Goal: Find specific page/section: Find specific page/section

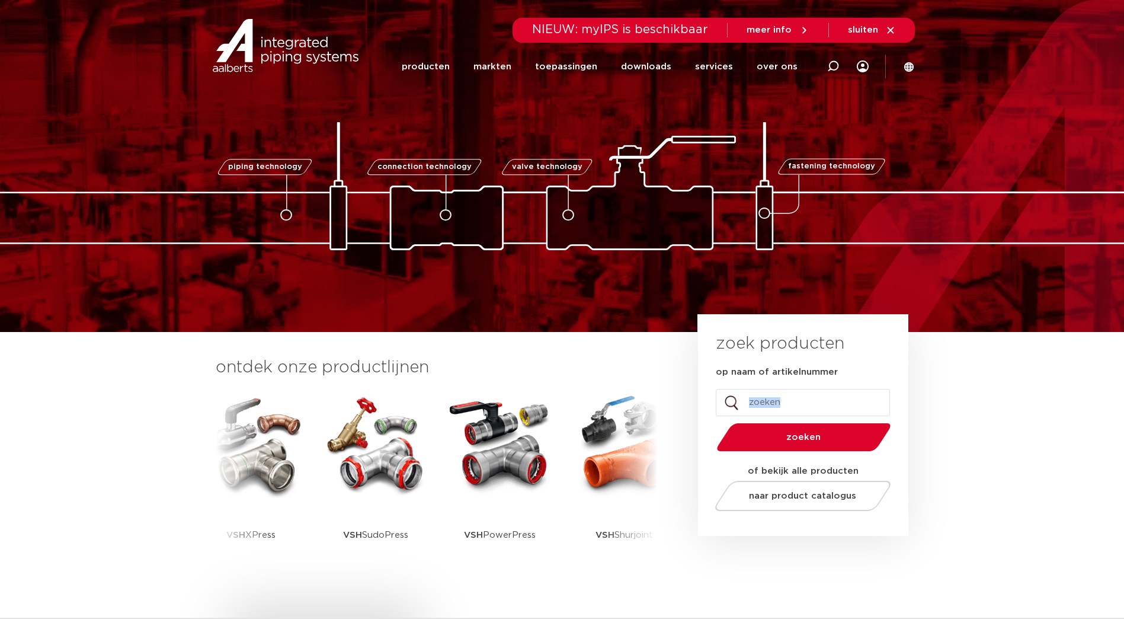
click at [779, 405] on input "op naam of artikelnummer" at bounding box center [803, 402] width 174 height 27
type input "4244075"
click at [712, 422] on button "zoeken" at bounding box center [804, 437] width 184 height 30
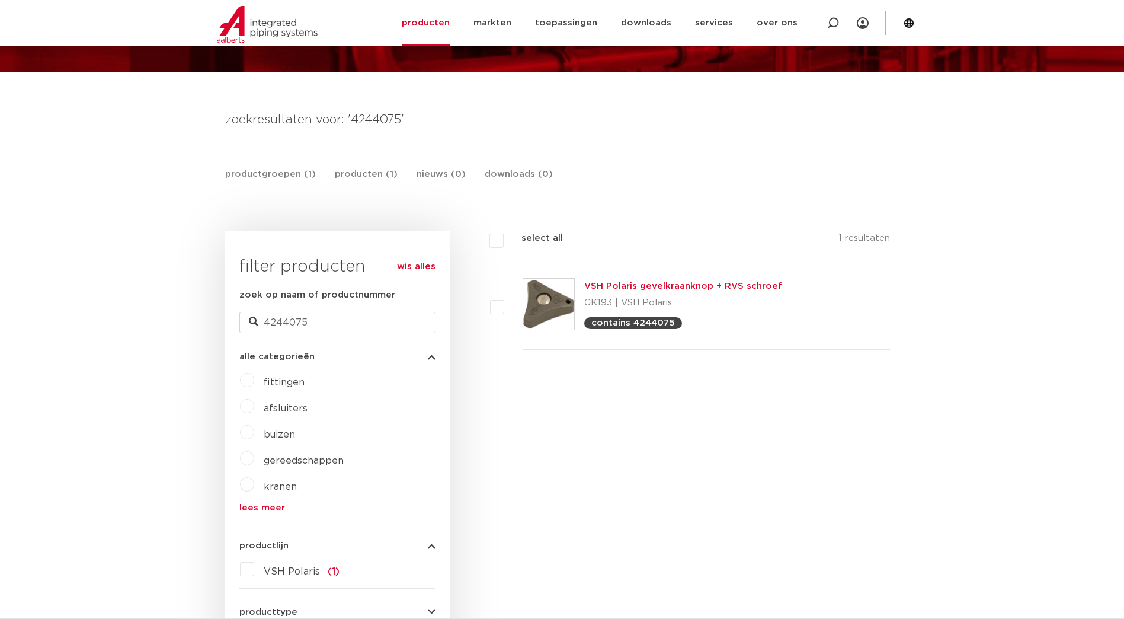
click at [732, 281] on link "VSH Polaris gevelkraanknop + RVS schroef" at bounding box center [683, 285] width 198 height 9
